Goal: Navigation & Orientation: Find specific page/section

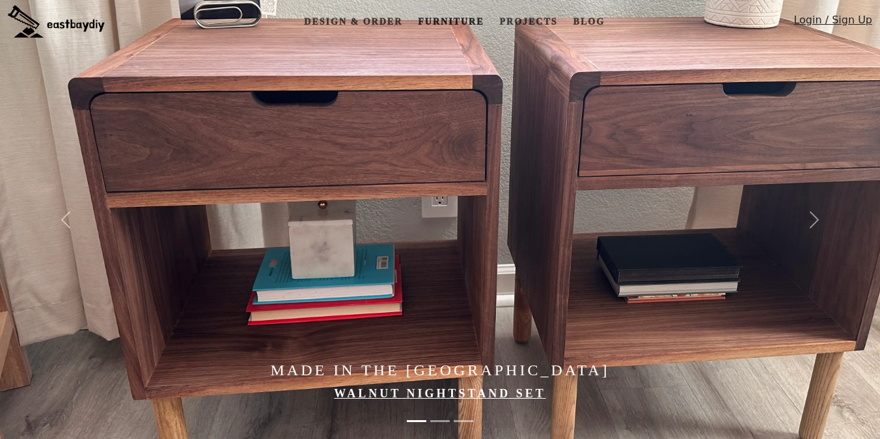
click at [425, 27] on link "Furniture" at bounding box center [450, 22] width 76 height 24
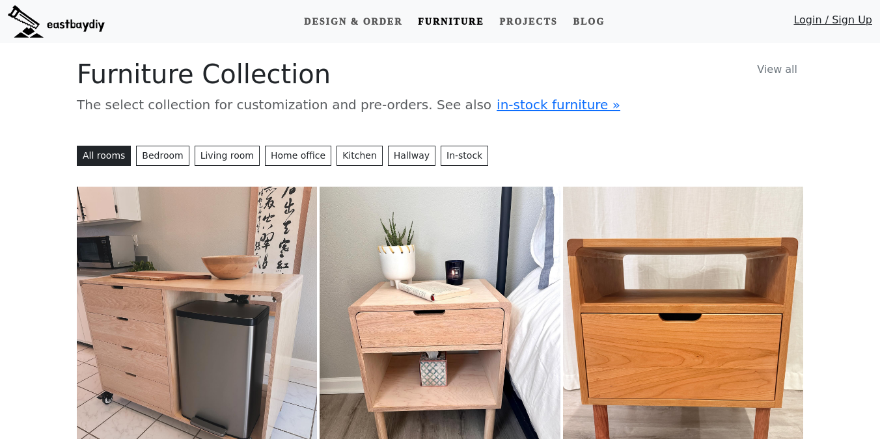
click at [833, 11] on div "Design & Order Furniture Projects Blog Login / Sign Up" at bounding box center [491, 22] width 762 height 24
click at [822, 16] on link "Login / Sign Up" at bounding box center [832, 22] width 79 height 21
